Goal: Task Accomplishment & Management: Manage account settings

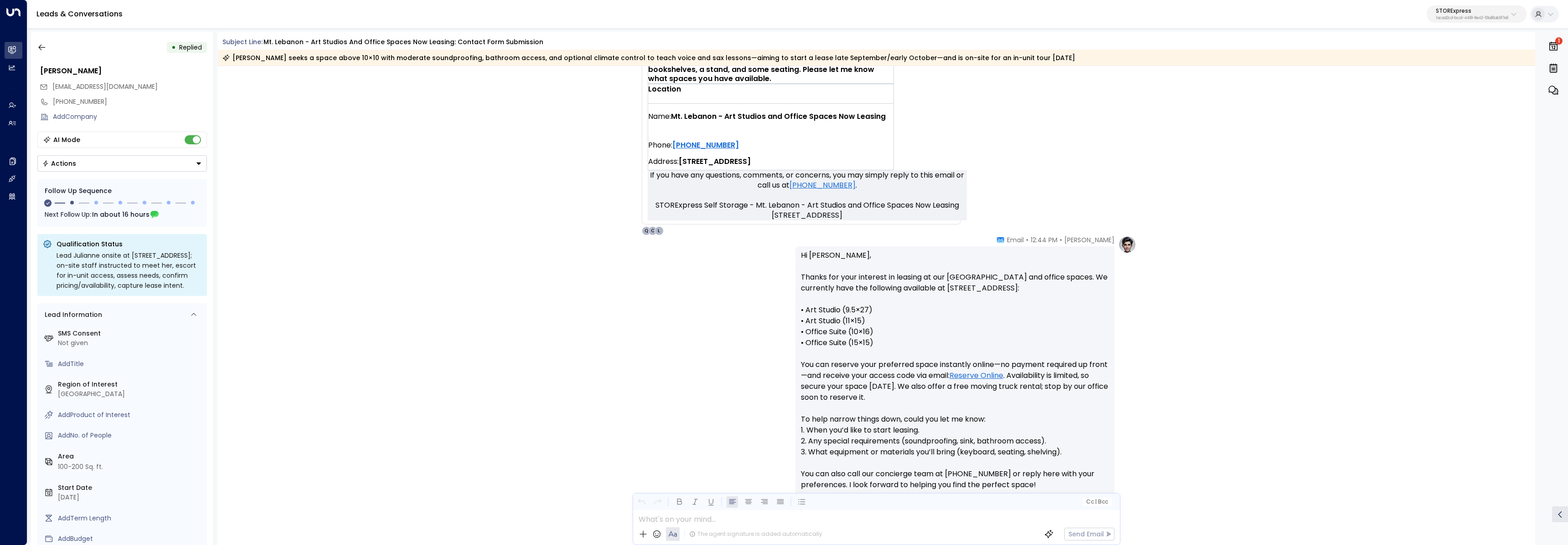
scroll to position [734, 0]
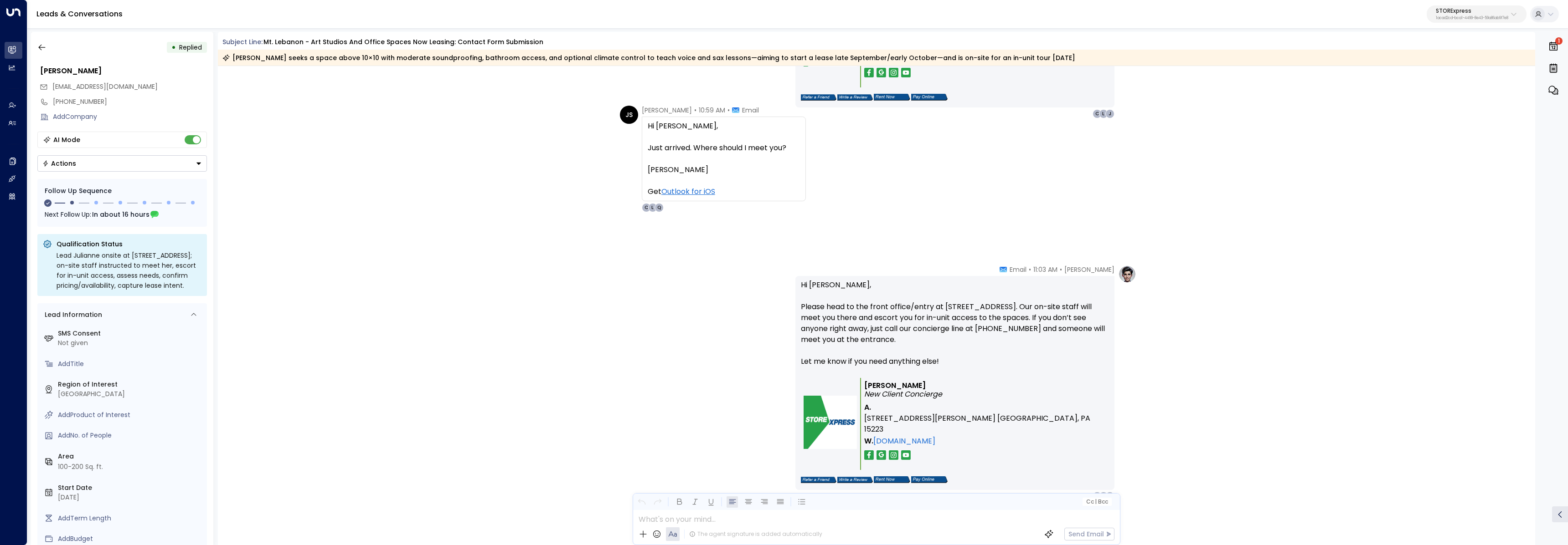
scroll to position [3038, 0]
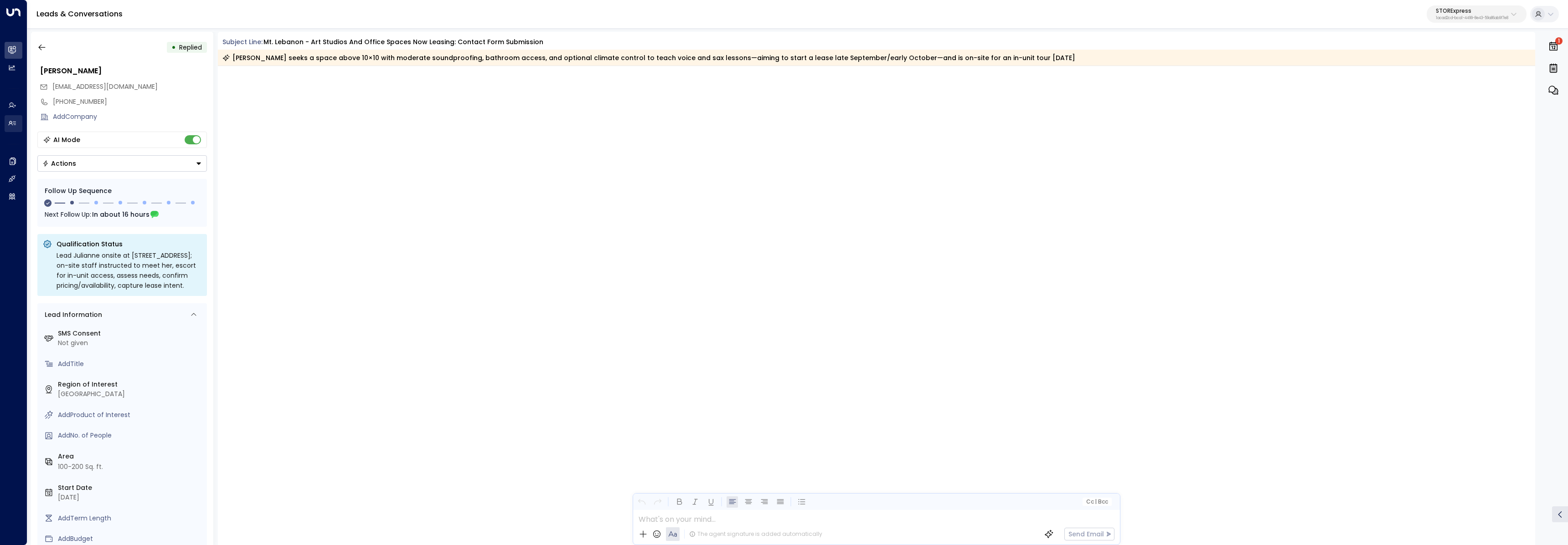
scroll to position [2855, 0]
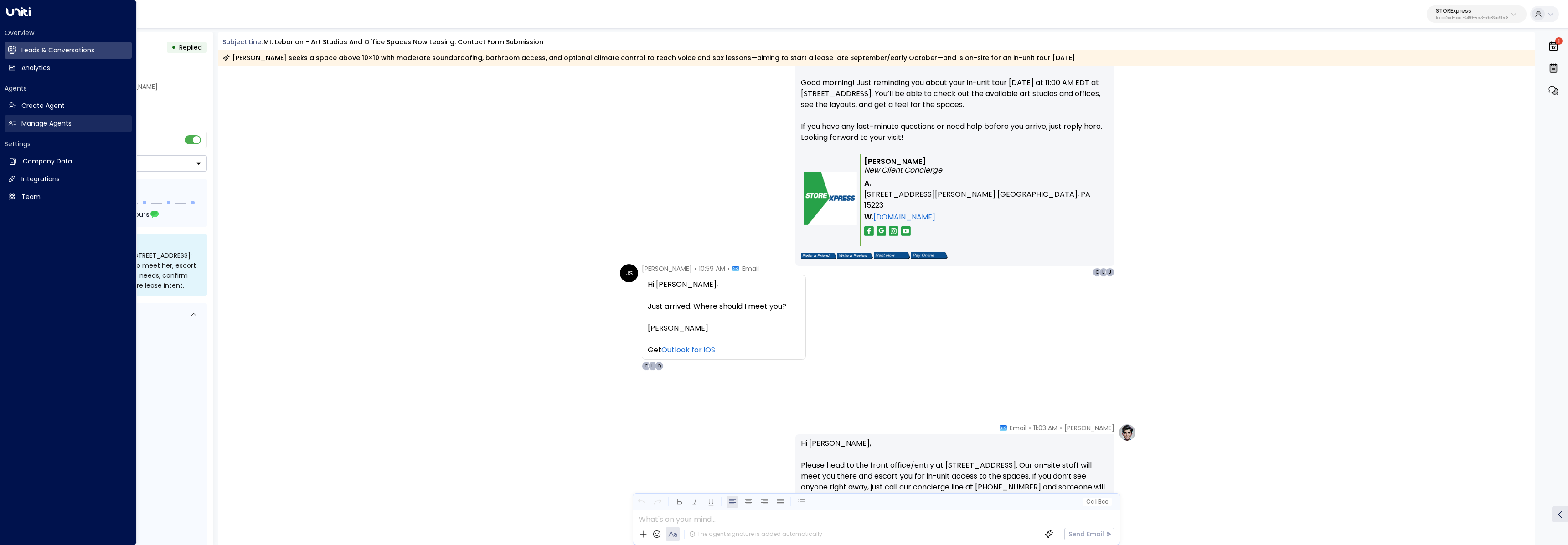
click at [13, 125] on icon at bounding box center [12, 123] width 7 height 4
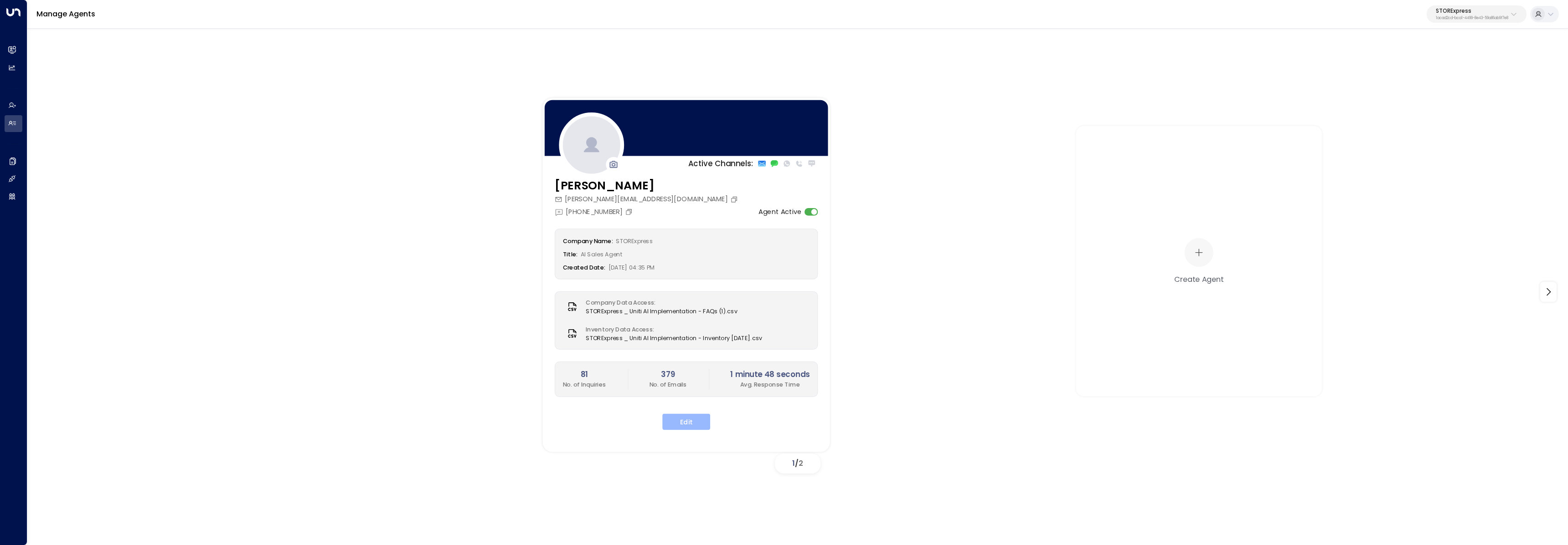
click at [682, 420] on button "Edit" at bounding box center [686, 422] width 48 height 16
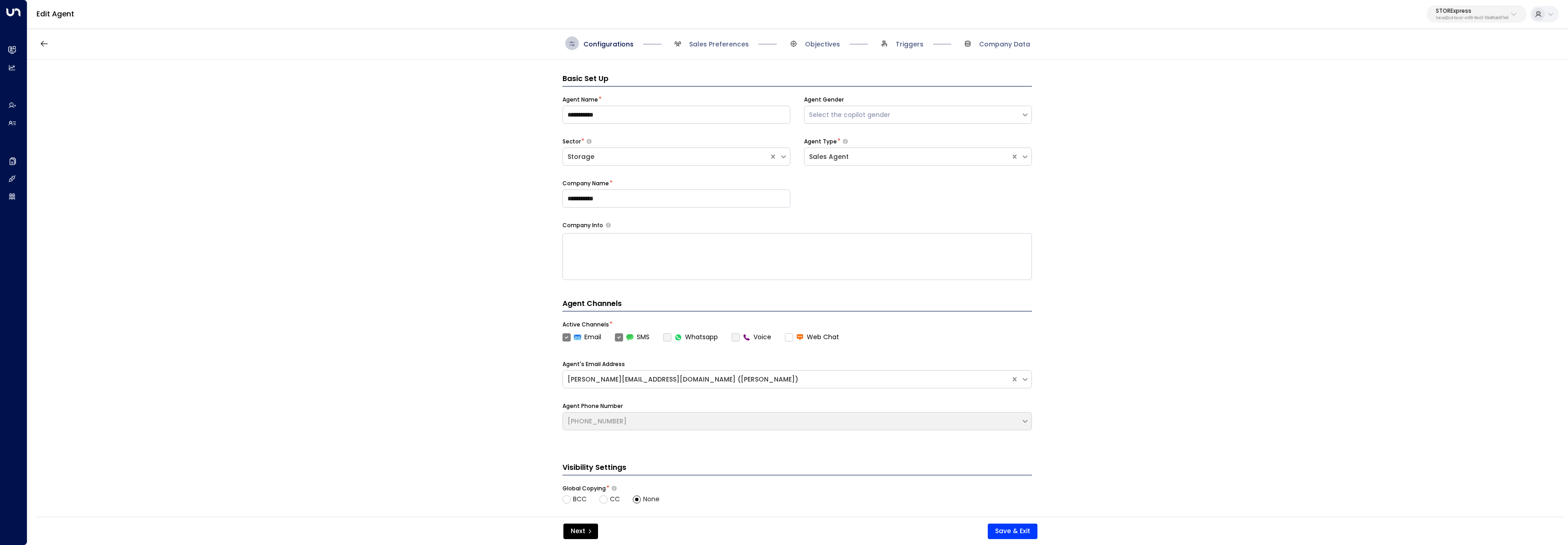
scroll to position [13, 0]
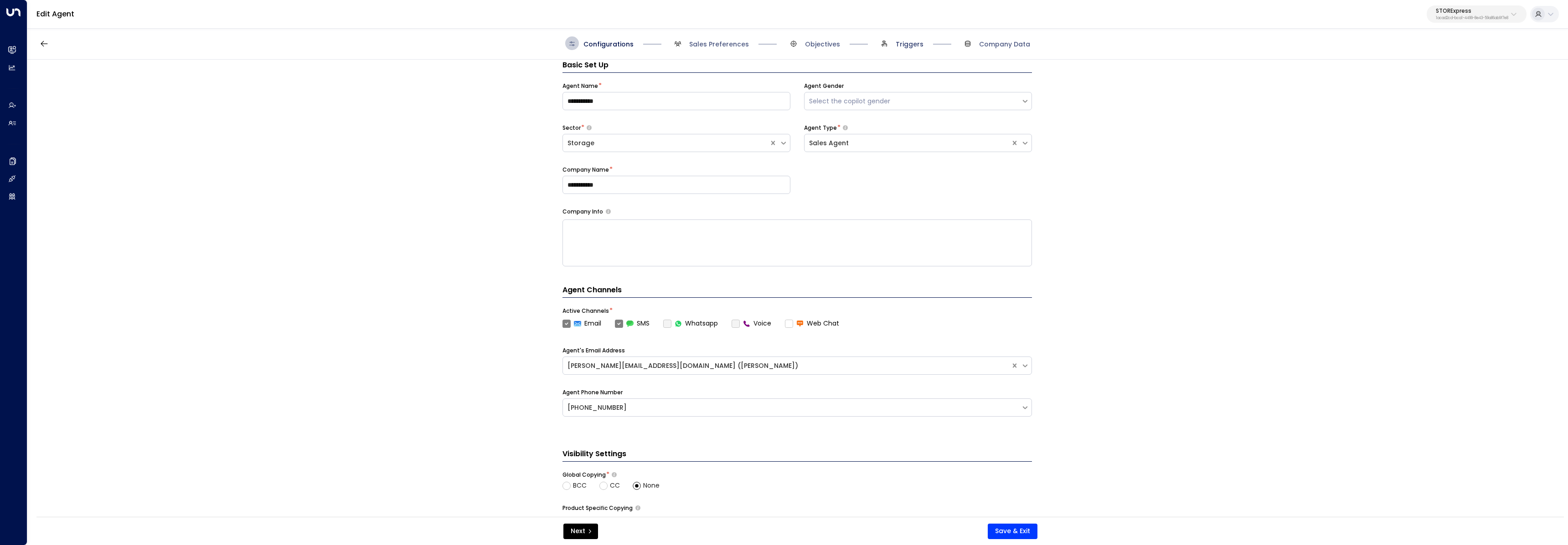
click at [903, 46] on span "Triggers" at bounding box center [909, 44] width 28 height 9
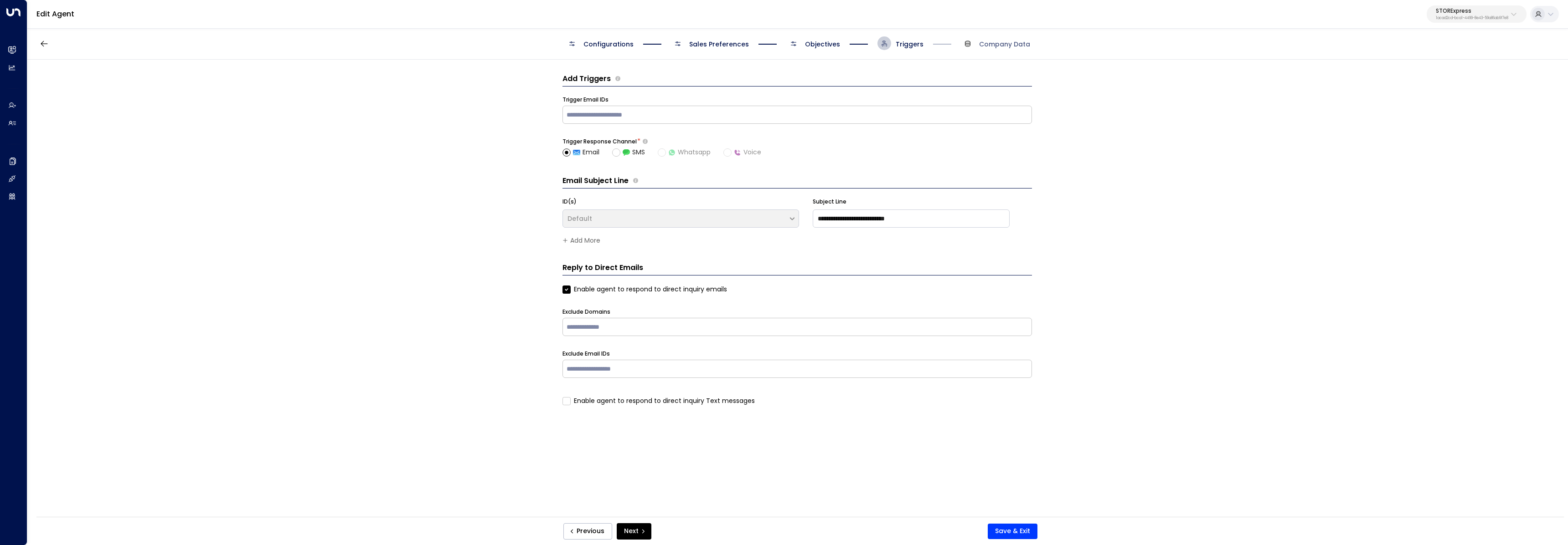
click at [427, 176] on div "**********" at bounding box center [797, 291] width 1540 height 463
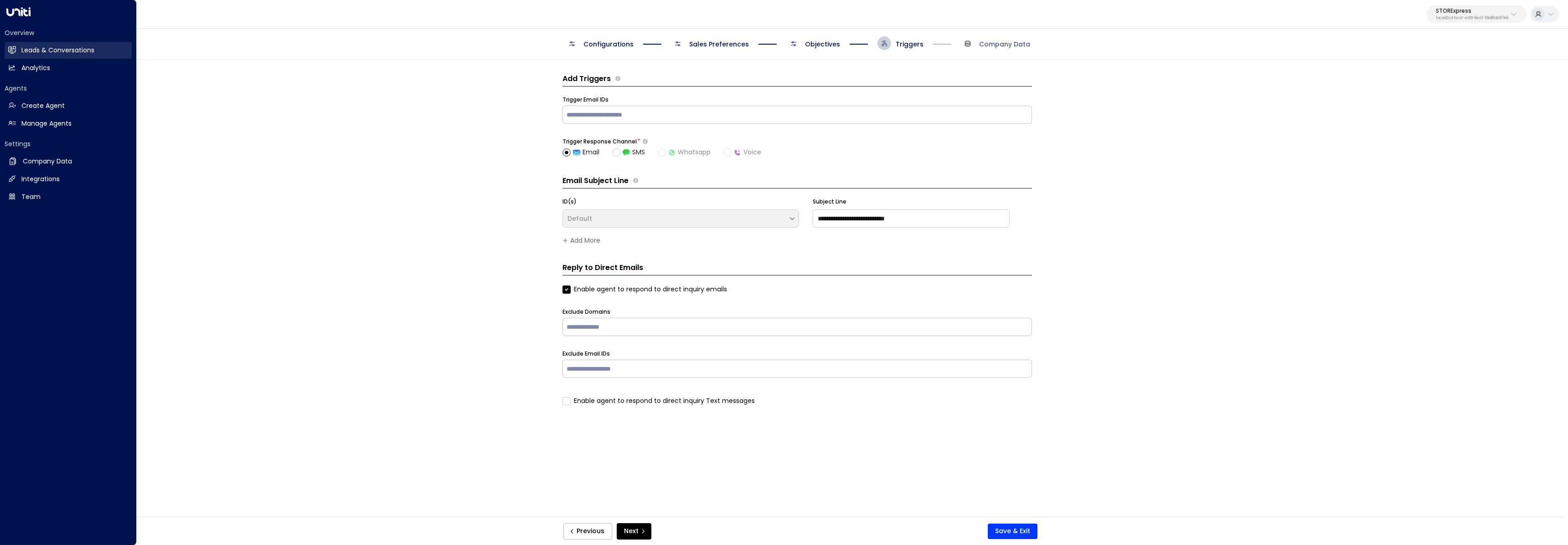
click at [10, 51] on icon at bounding box center [13, 50] width 6 height 8
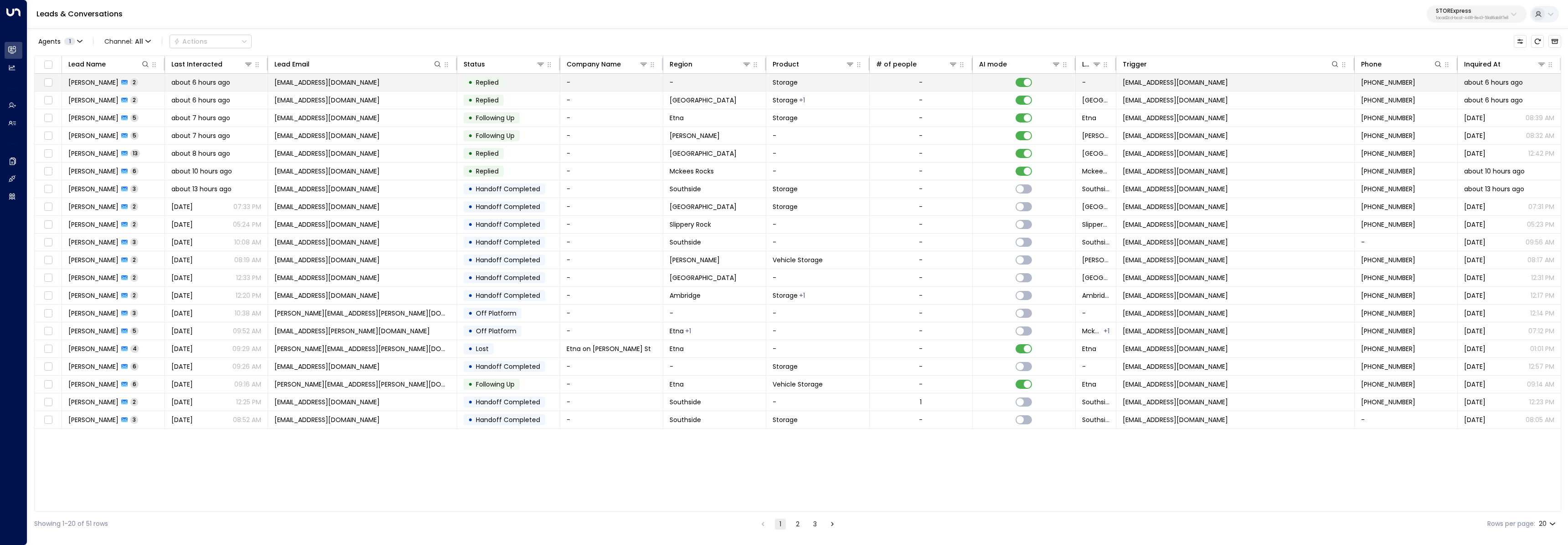
click at [131, 88] on td "Katherine King 2" at bounding box center [113, 82] width 103 height 17
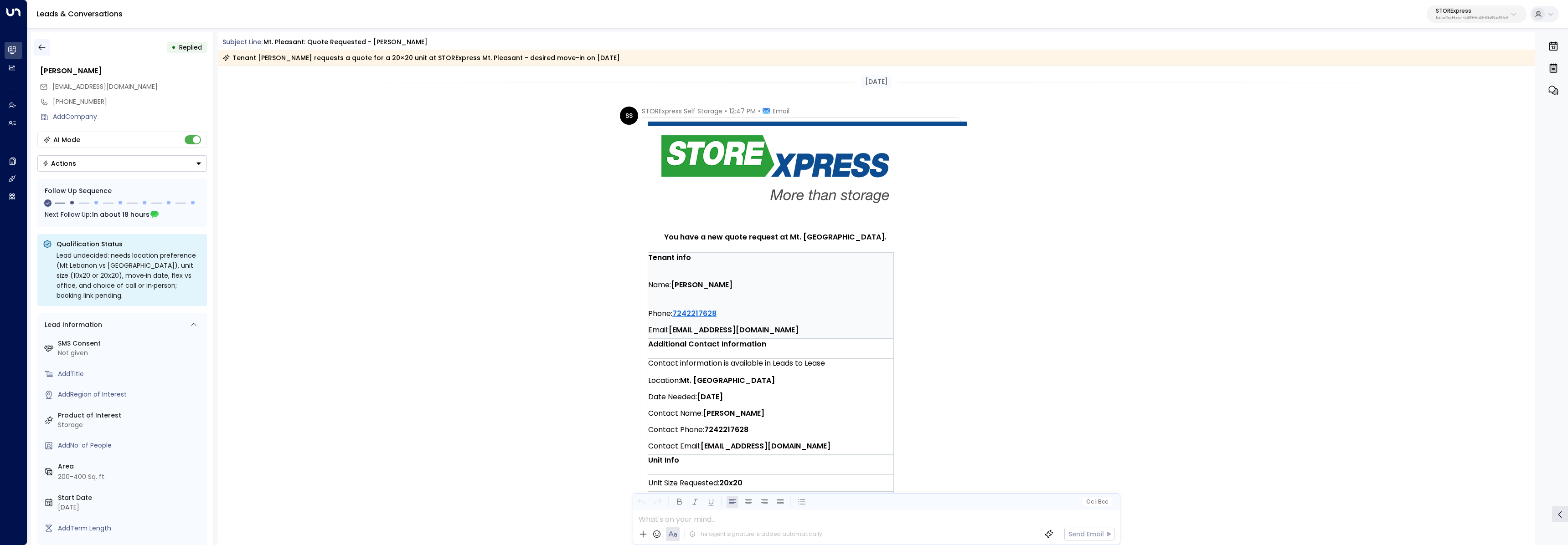
click at [44, 45] on icon "button" at bounding box center [41, 47] width 9 height 9
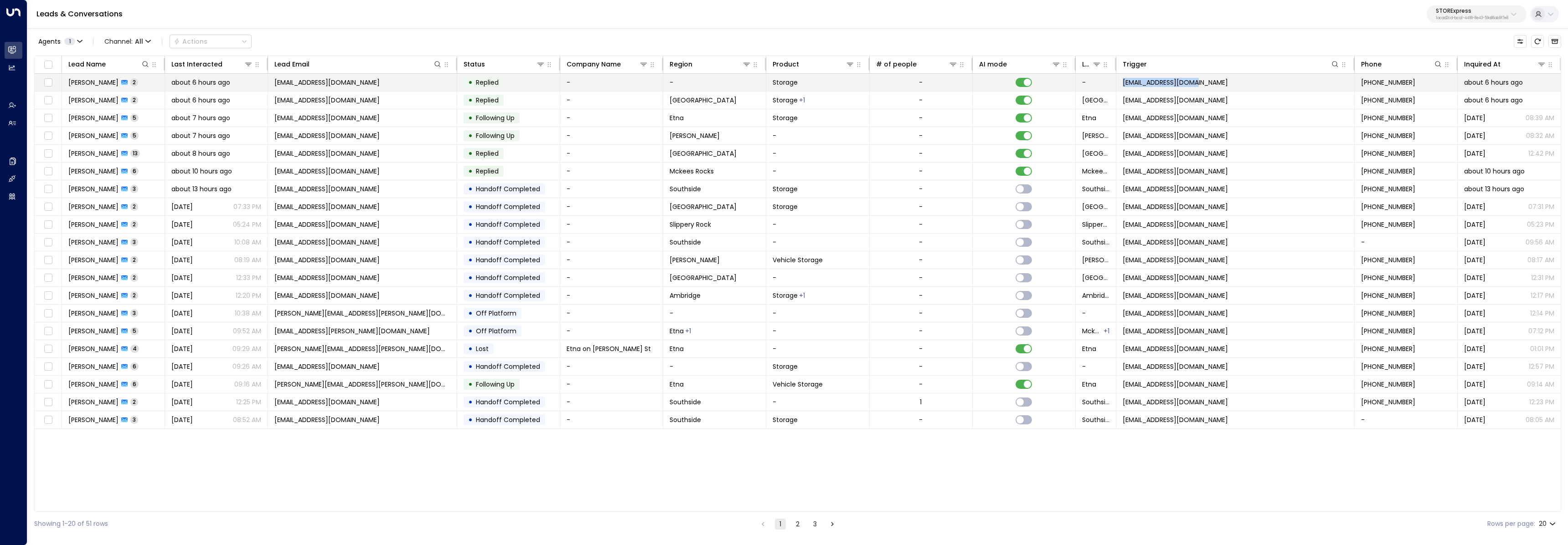
copy span "[EMAIL_ADDRESS][DOMAIN_NAME]"
drag, startPoint x: 1238, startPoint y: 87, endPoint x: 1123, endPoint y: 84, distance: 115.0
click at [1123, 84] on td "[EMAIL_ADDRESS][DOMAIN_NAME]" at bounding box center [1236, 82] width 239 height 17
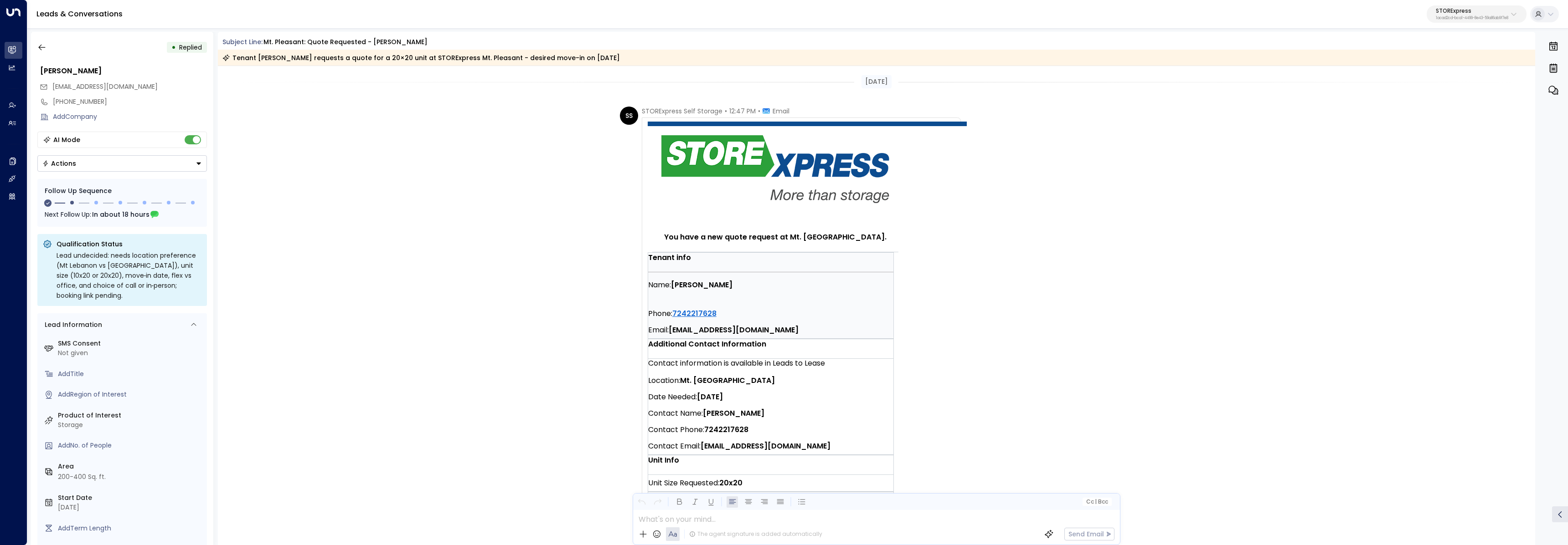
scroll to position [222, 0]
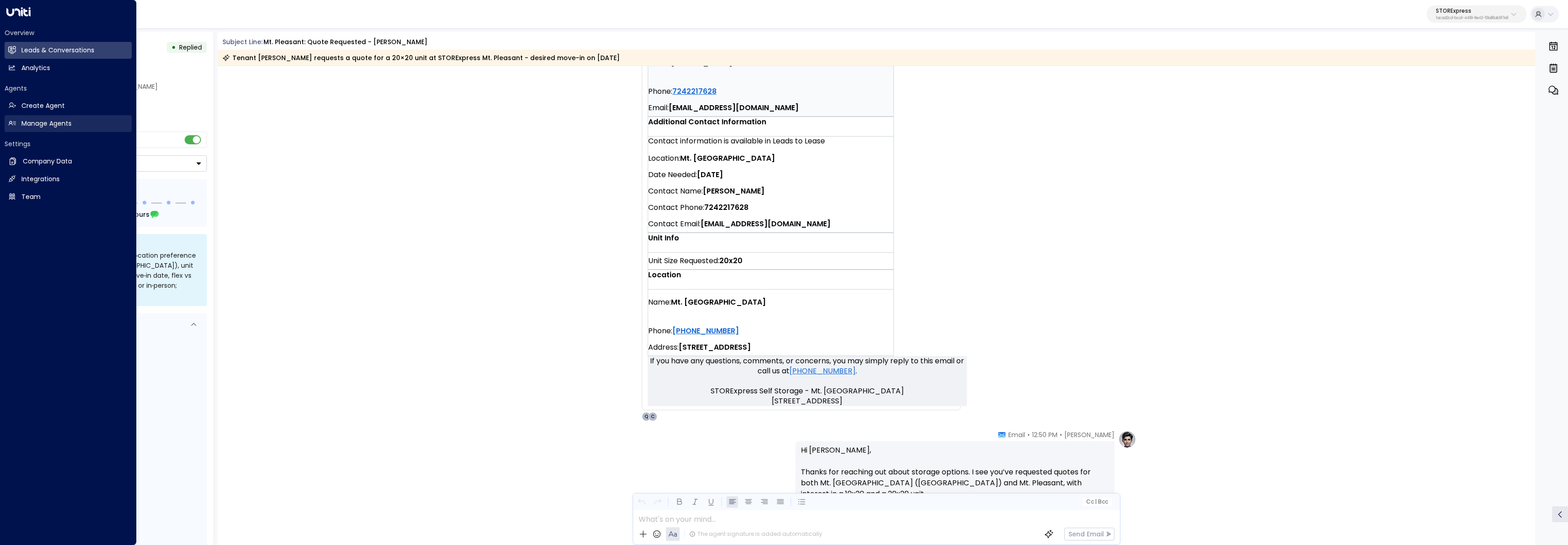
click at [12, 122] on icon at bounding box center [12, 123] width 8 height 8
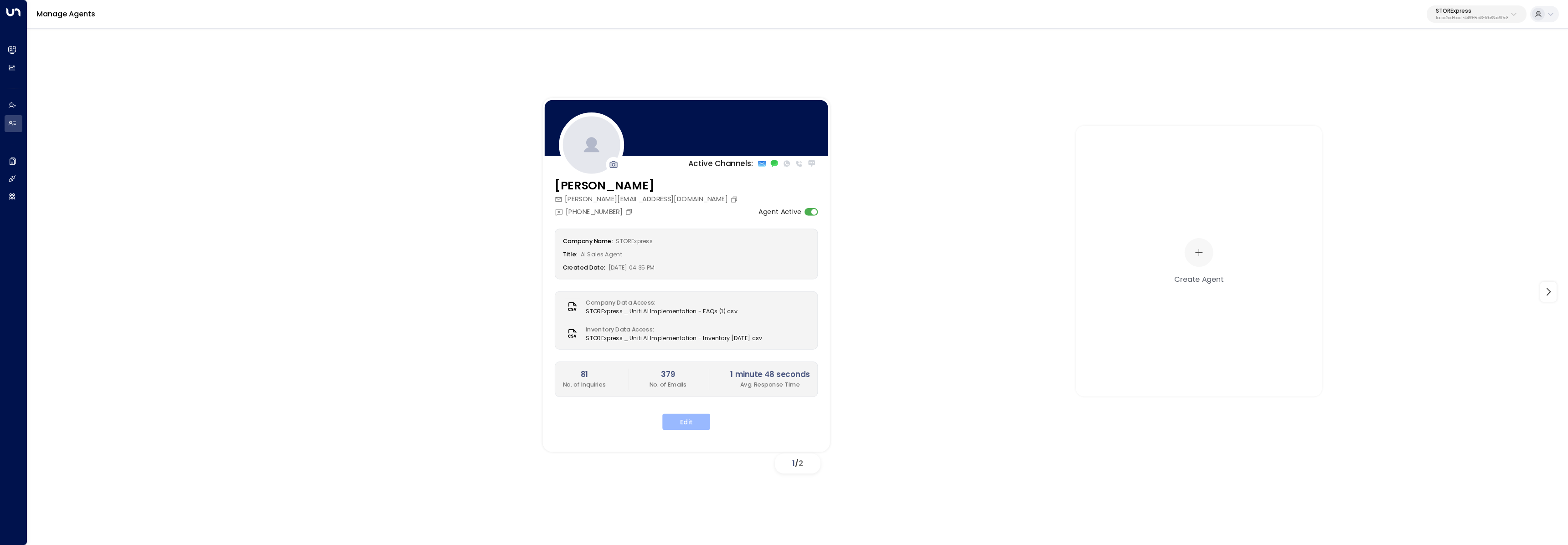
click at [692, 427] on button "Edit" at bounding box center [686, 422] width 48 height 16
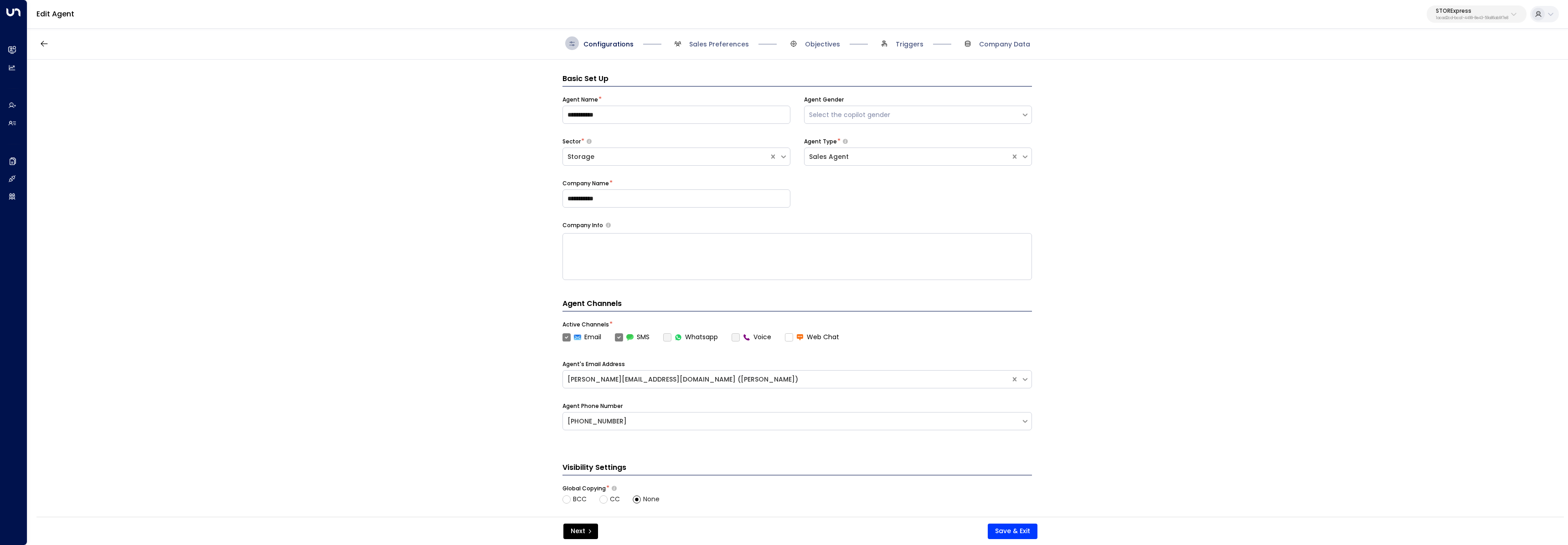
scroll to position [13, 0]
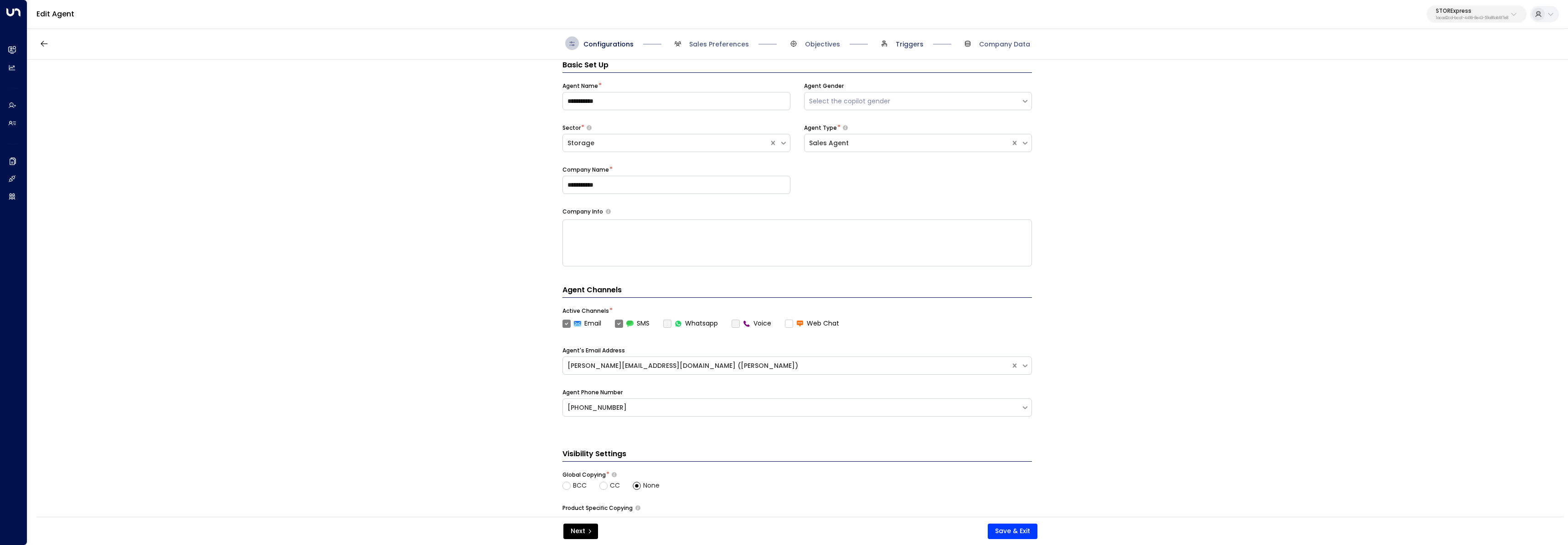
click at [906, 47] on span "Triggers" at bounding box center [909, 44] width 28 height 9
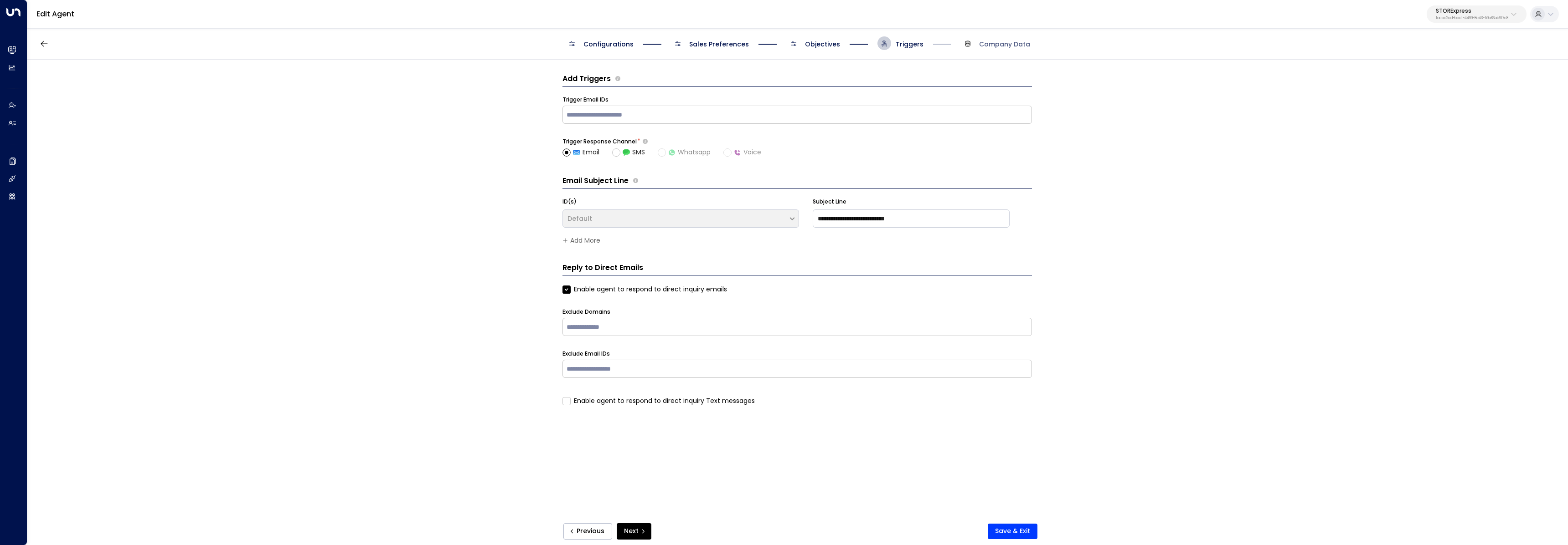
scroll to position [0, 0]
click at [876, 111] on input "text" at bounding box center [797, 114] width 465 height 13
paste input "**********"
type input "**********"
click at [1008, 530] on button "Save & Exit" at bounding box center [1013, 531] width 50 height 15
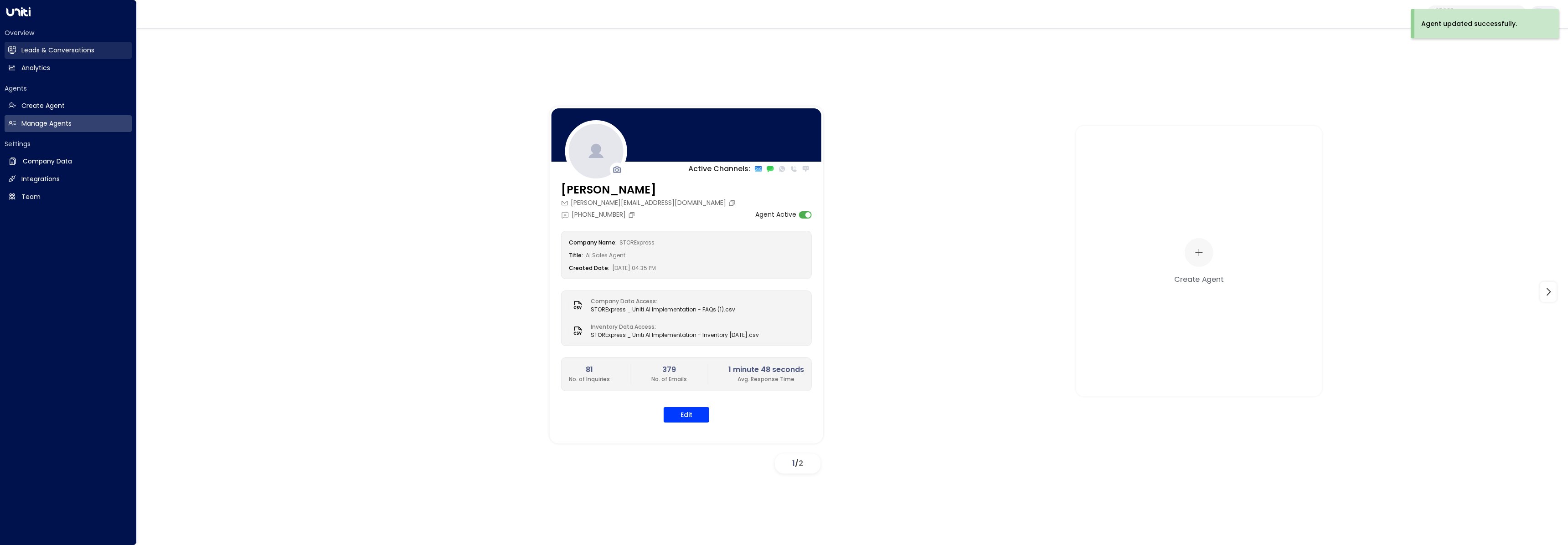
click at [23, 50] on h2 "Leads & Conversations" at bounding box center [58, 50] width 73 height 10
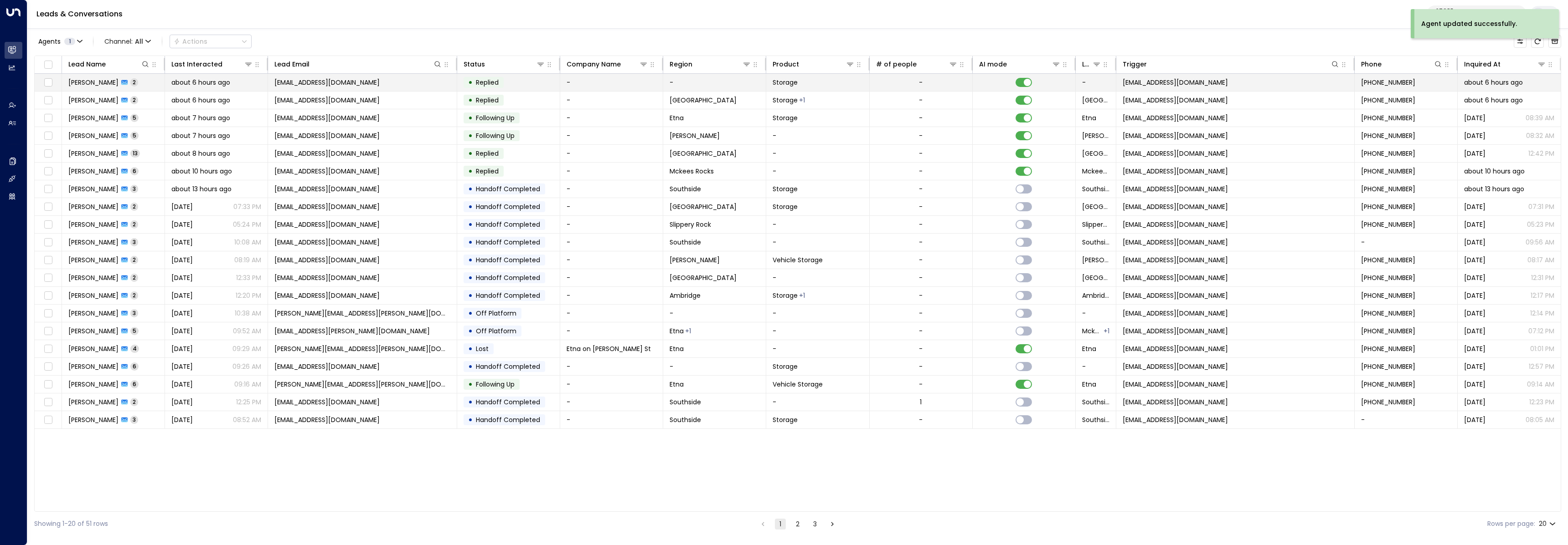
click at [224, 82] on span "about 6 hours ago" at bounding box center [201, 82] width 59 height 9
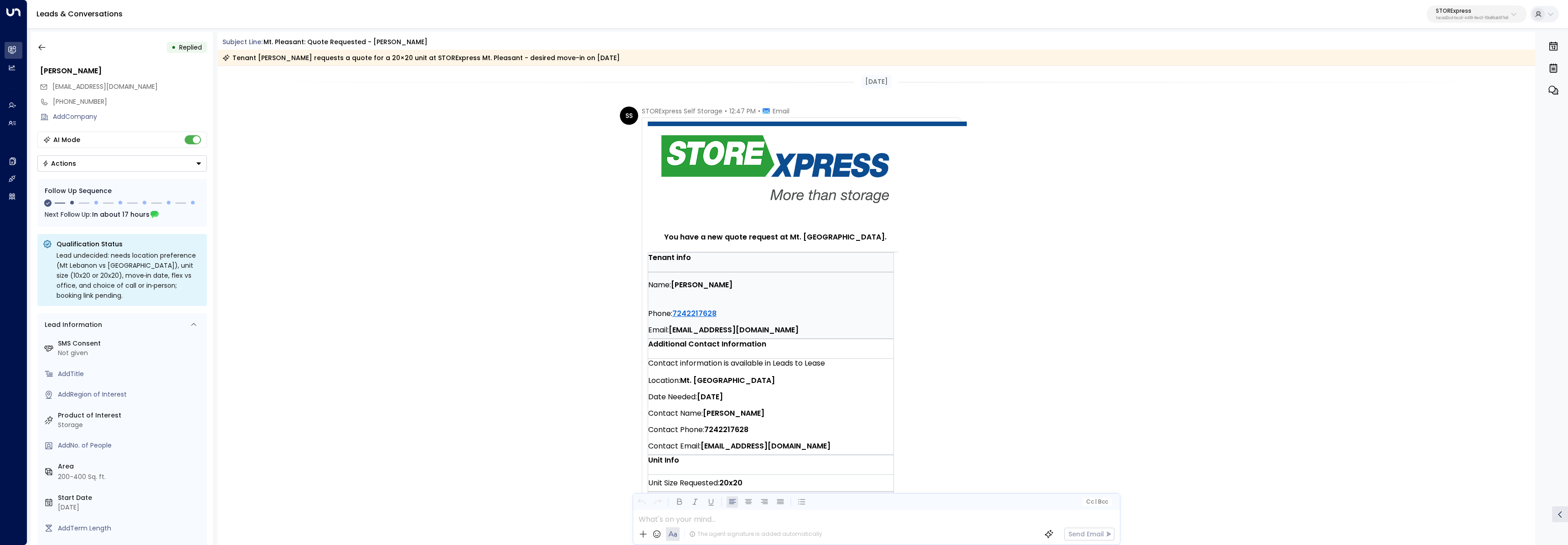
click at [1436, 8] on p "STORExpress" at bounding box center [1472, 10] width 72 height 5
type input "***"
click at [1432, 61] on li "TOG - Fora ID: 24bbb2f3-cf28-4415-a26f-20e170838bf4" at bounding box center [1494, 72] width 139 height 24
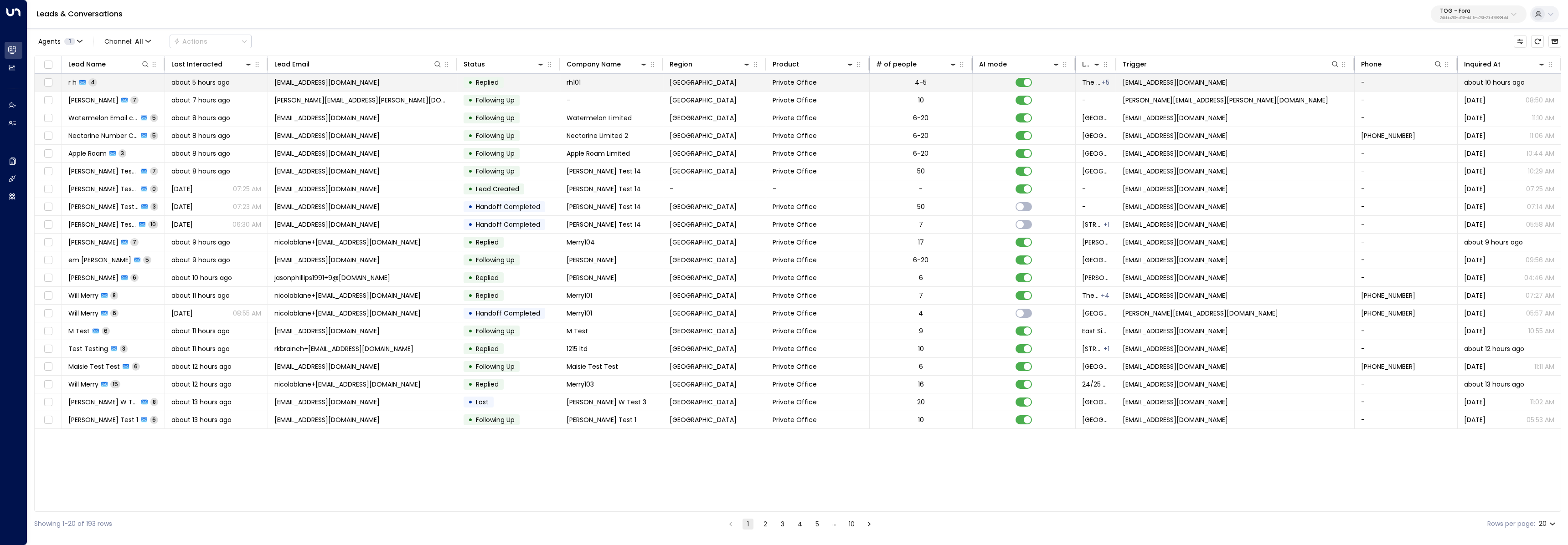
click at [198, 85] on span "about 5 hours ago" at bounding box center [201, 82] width 58 height 9
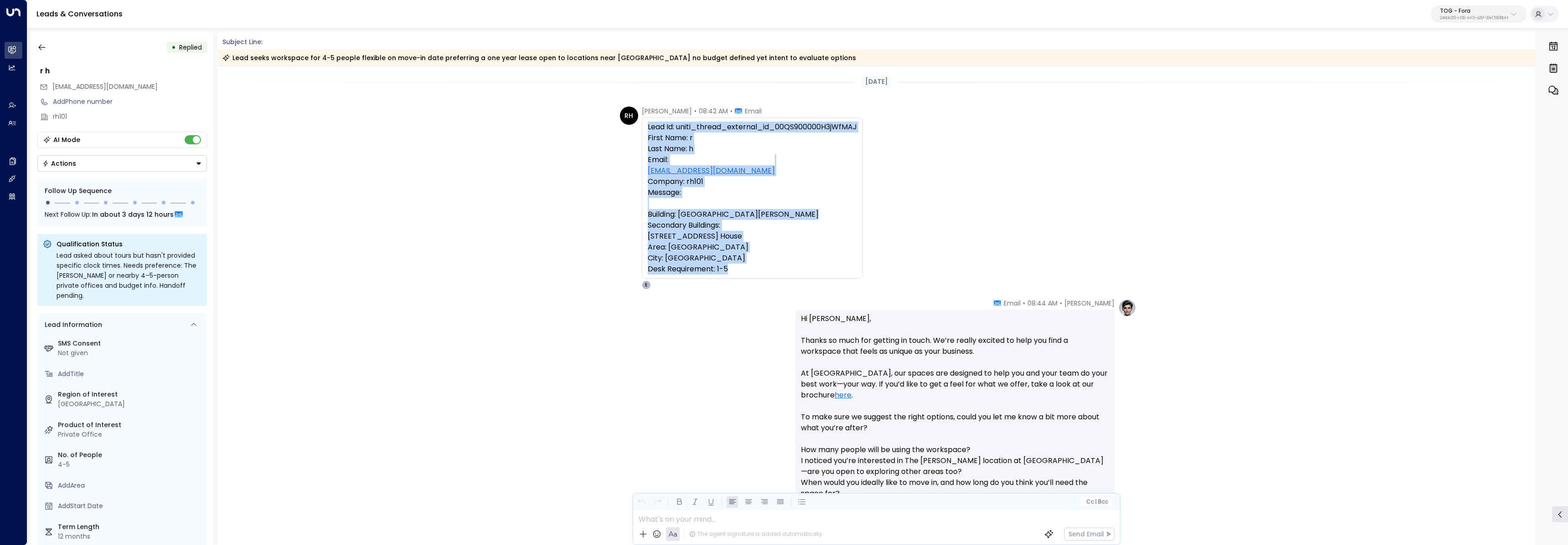
copy div "Lead Id: uniti_thread_external_id_00QS900000H3jWfMAJ First Name: r Last Name: h…"
drag, startPoint x: 760, startPoint y: 265, endPoint x: 642, endPoint y: 125, distance: 183.1
click at [642, 125] on div "Lead Id: uniti_thread_external_id_00QS900000H3jWfMAJ First Name: r Last Name: h…" at bounding box center [752, 198] width 221 height 161
